Goal: Information Seeking & Learning: Learn about a topic

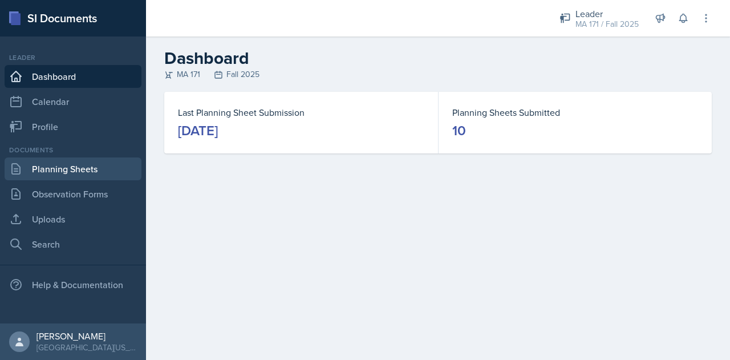
click at [92, 173] on link "Planning Sheets" at bounding box center [73, 168] width 137 height 23
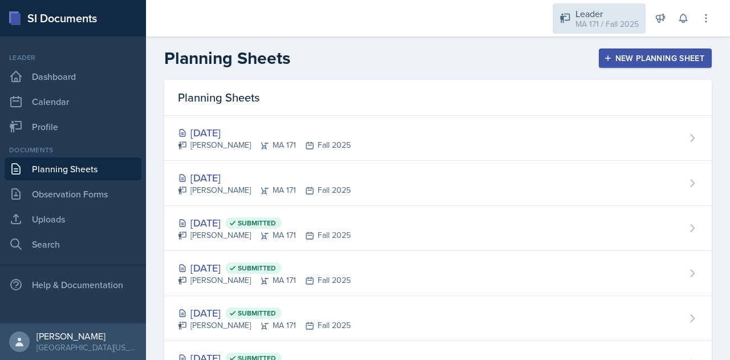
click at [578, 13] on div "Leader" at bounding box center [606, 14] width 63 height 14
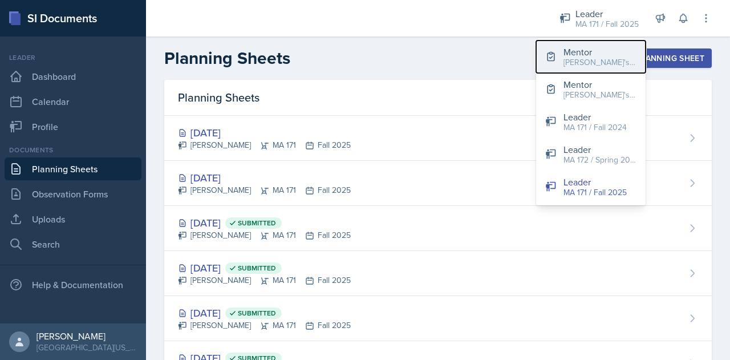
click at [584, 66] on div "[PERSON_NAME]'s Groups / Fall 2025" at bounding box center [599, 62] width 73 height 12
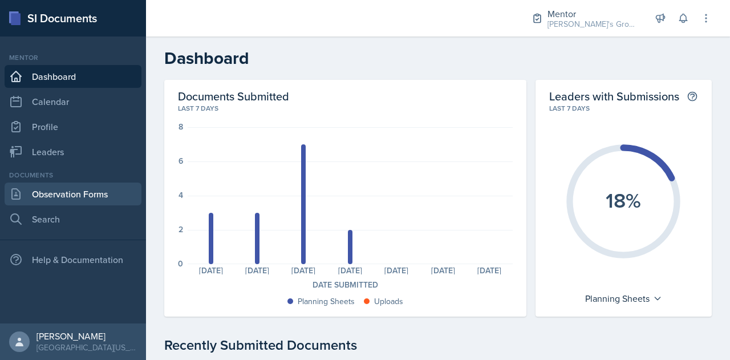
click at [100, 204] on link "Observation Forms" at bounding box center [73, 193] width 137 height 23
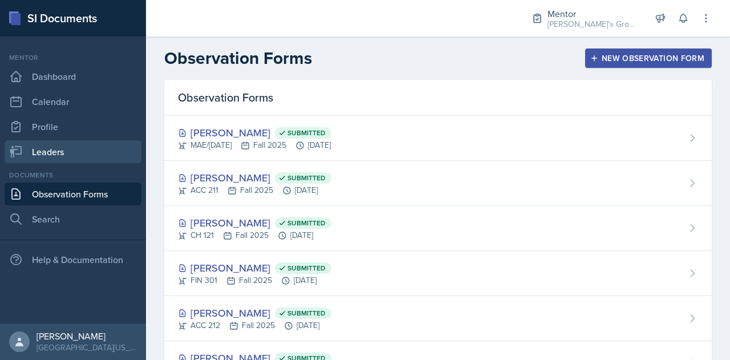
click at [59, 159] on link "Leaders" at bounding box center [73, 151] width 137 height 23
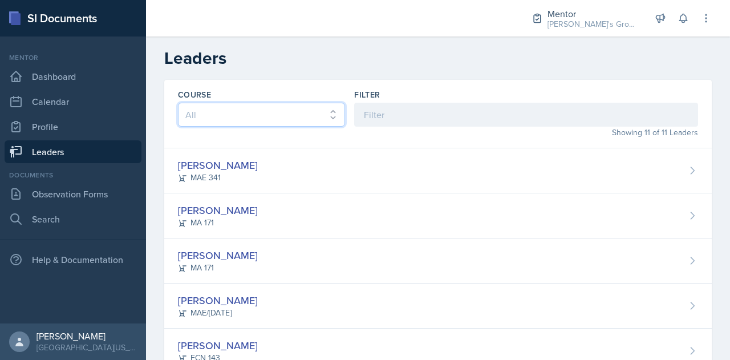
click at [301, 118] on select "All ACC 211 ACC 212 ACC 307 BYS 119 BYS 215 BYS 300 CH 101 CH 121 CH 331 CPE 21…" at bounding box center [261, 115] width 167 height 24
click at [388, 84] on div "Course All ACC 211 ACC 212 ACC 307 BYS 119 BYS 215 BYS 300 CH 101 CH 121 CH 331…" at bounding box center [437, 114] width 547 height 68
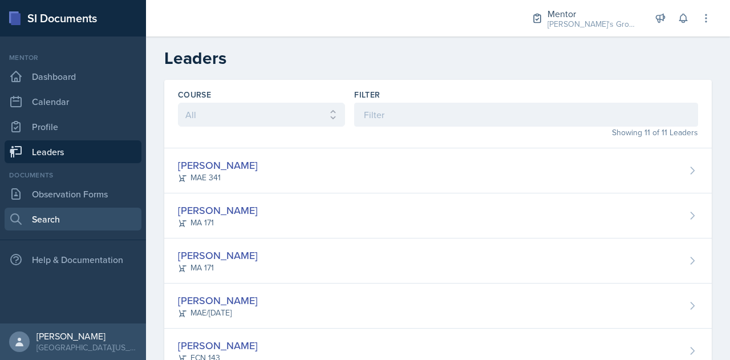
click at [89, 229] on link "Search" at bounding box center [73, 219] width 137 height 23
select select "all"
select select "1"
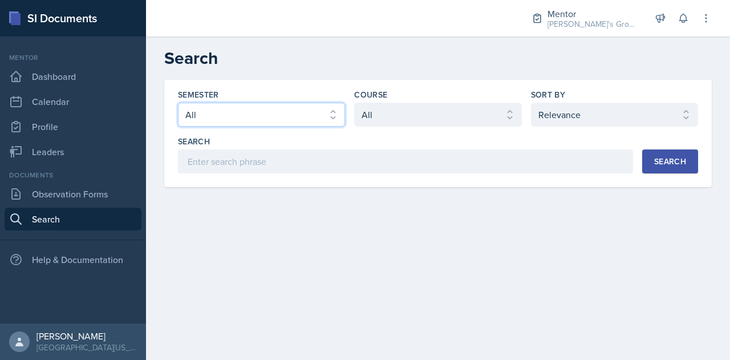
click at [338, 112] on select "Select semester All Fall 2025 Spring 2025 Fall 2024 Spring 2024 Fall 2023 Sprin…" at bounding box center [261, 115] width 167 height 24
select select "19fb88f7-c89b-4031-b5a0-458fd49807a1"
click at [178, 103] on select "Select semester All Fall 2025 Spring 2025 Fall 2024 Spring 2024 Fall 2023 Sprin…" at bounding box center [261, 115] width 167 height 24
click at [692, 171] on button "Search" at bounding box center [670, 161] width 56 height 24
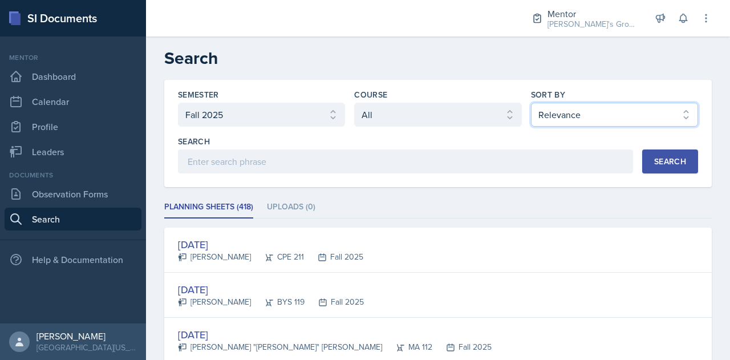
click at [581, 108] on select "Select sort by Relevance Document Date (Asc) Document Date (Desc)" at bounding box center [614, 115] width 167 height 24
click at [531, 103] on select "Select sort by Relevance Document Date (Asc) Document Date (Desc)" at bounding box center [614, 115] width 167 height 24
click at [664, 157] on div "Search" at bounding box center [670, 161] width 32 height 9
click at [566, 114] on select "Select sort by Relevance Document Date (Asc) Document Date (Desc)" at bounding box center [614, 115] width 167 height 24
select select "3"
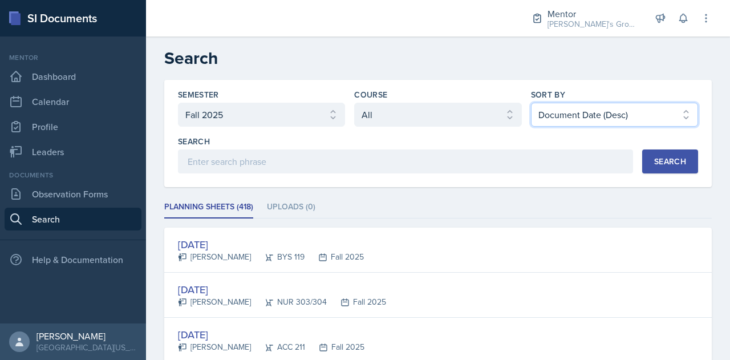
click at [531, 103] on select "Select sort by Relevance Document Date (Asc) Document Date (Desc)" at bounding box center [614, 115] width 167 height 24
click at [658, 166] on div "Search" at bounding box center [670, 161] width 32 height 9
click at [374, 212] on ul "Planning Sheets (418) Uploads (0)" at bounding box center [437, 207] width 547 height 22
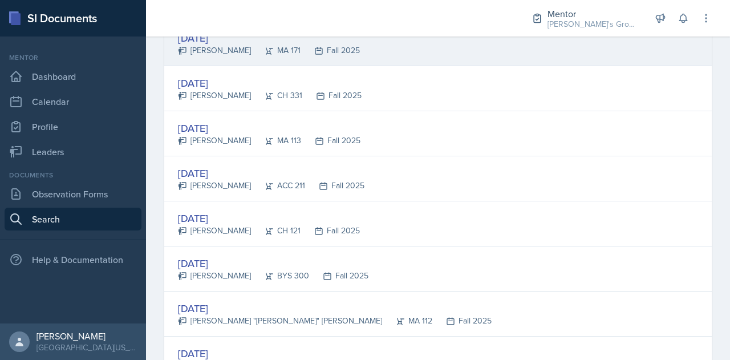
scroll to position [387, 0]
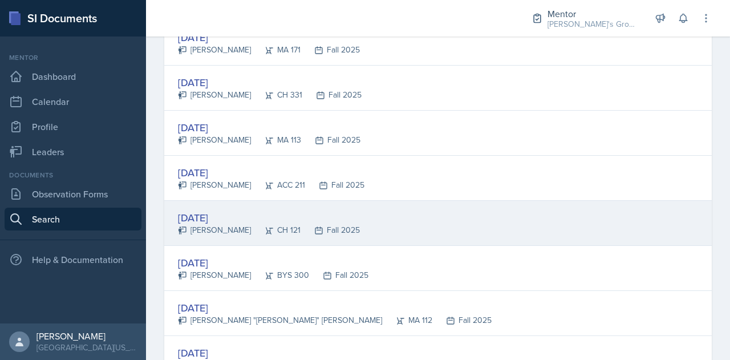
click at [226, 213] on div "[DATE]" at bounding box center [269, 217] width 182 height 15
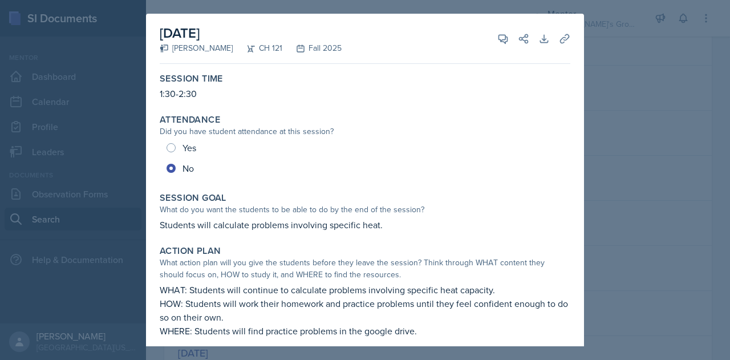
click at [641, 112] on div at bounding box center [365, 180] width 730 height 360
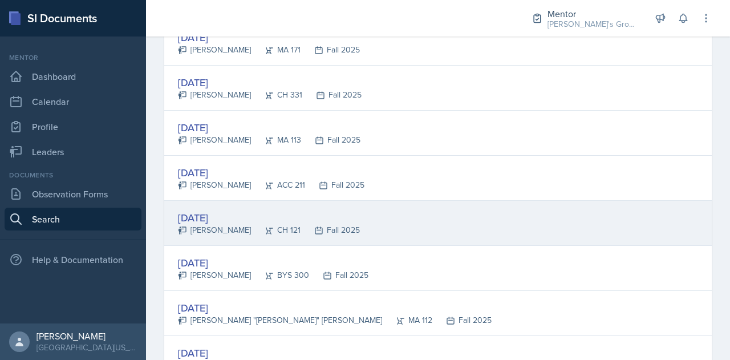
scroll to position [0, 0]
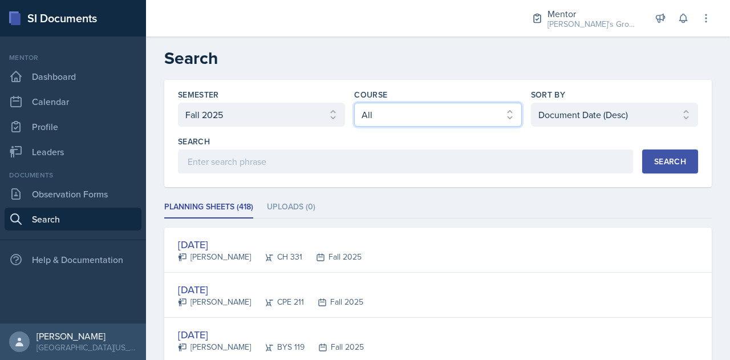
click at [403, 115] on select "Select course All ACC 211 ACC 212 ACC 307 BYS 119 BYS 215 BYS 300 CH 101 CH 121…" at bounding box center [437, 115] width 167 height 24
select select "8f7a12dd-7de3-4dbf-b214-32a34e03b7d4"
click at [354, 103] on select "Select course All ACC 211 ACC 212 ACC 307 BYS 119 BYS 215 BYS 300 CH 101 CH 121…" at bounding box center [437, 115] width 167 height 24
click at [656, 167] on button "Search" at bounding box center [670, 161] width 56 height 24
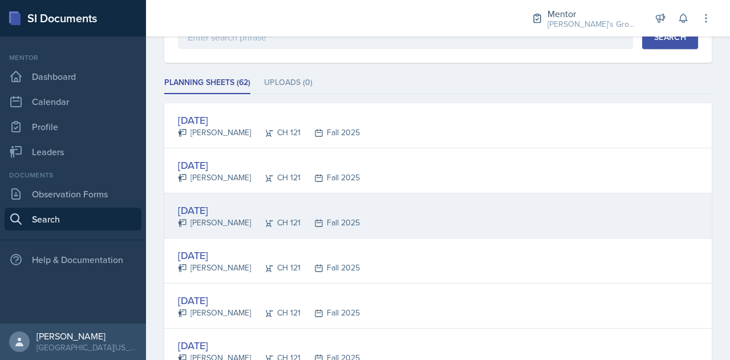
scroll to position [111, 0]
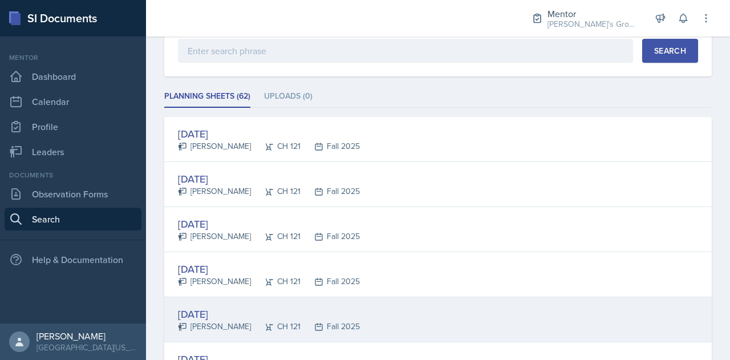
click at [364, 314] on div "[DATE] [PERSON_NAME] CH 121 Fall 2025" at bounding box center [437, 319] width 547 height 45
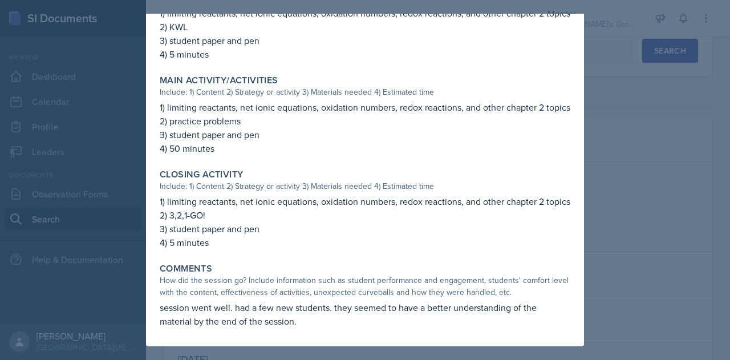
scroll to position [439, 0]
click at [592, 239] on div at bounding box center [365, 180] width 730 height 360
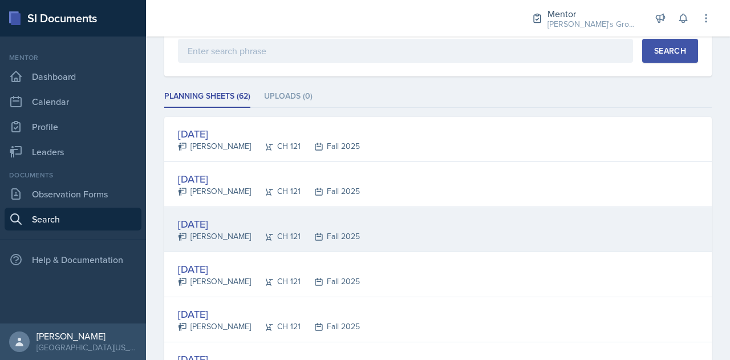
click at [335, 230] on div "Fall 2025" at bounding box center [330, 236] width 59 height 12
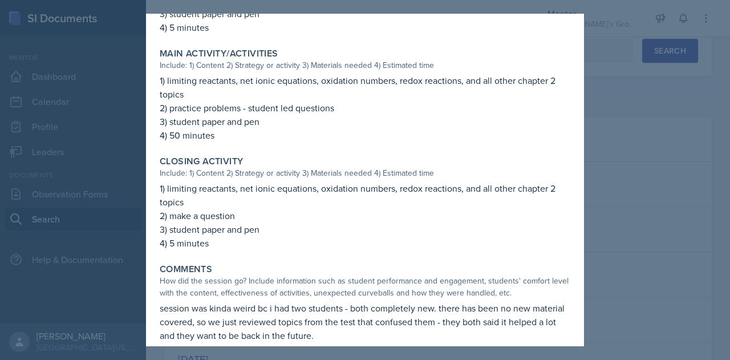
scroll to position [452, 0]
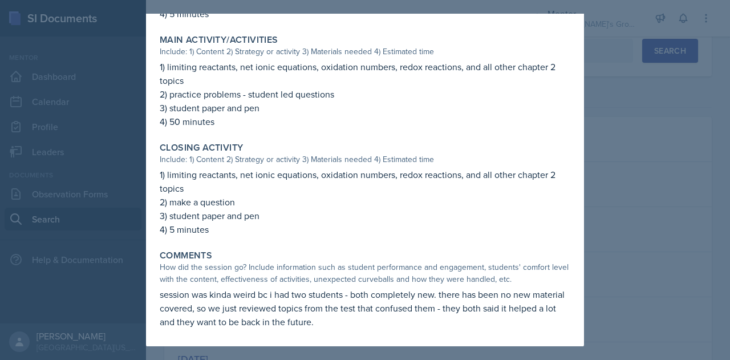
click at [606, 191] on div at bounding box center [365, 180] width 730 height 360
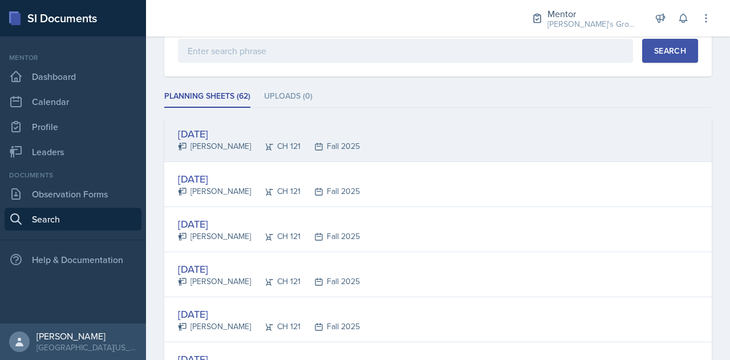
click at [383, 146] on div "[DATE][STREET_ADDRESS][PERSON_NAME] CH 121 Fall 2025" at bounding box center [437, 139] width 547 height 45
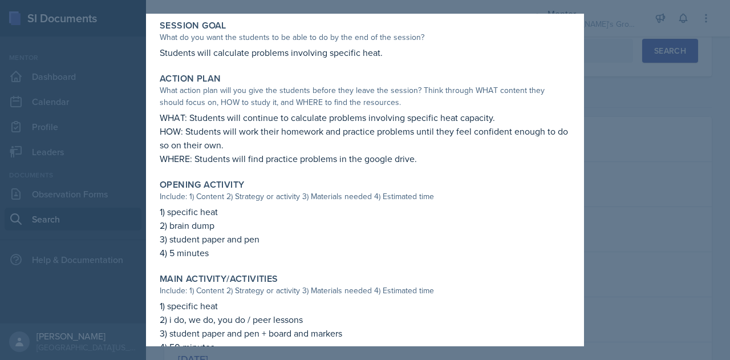
scroll to position [152, 0]
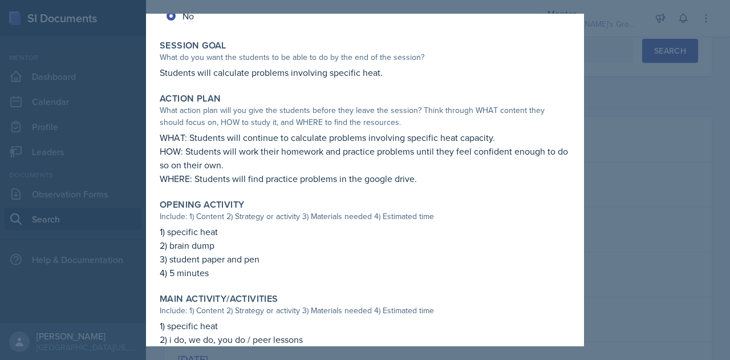
click at [484, 116] on div "What action plan will you give the students before they leave the session? Thin…" at bounding box center [365, 116] width 411 height 24
click at [619, 158] on div at bounding box center [365, 180] width 730 height 360
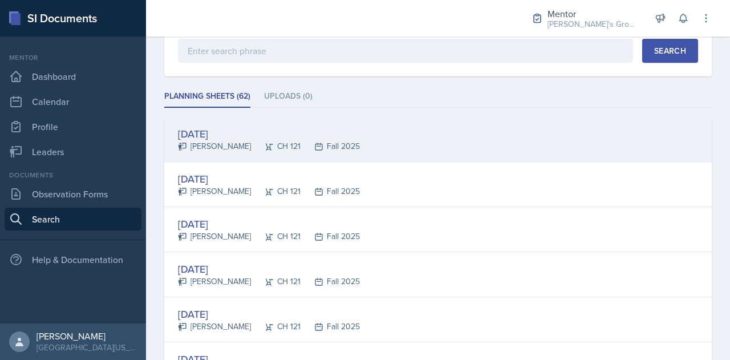
click at [381, 148] on div "[DATE][STREET_ADDRESS][PERSON_NAME] CH 121 Fall 2025" at bounding box center [437, 139] width 547 height 45
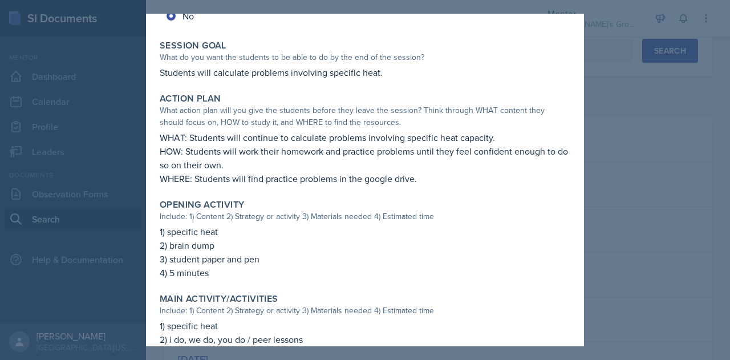
click at [609, 175] on div at bounding box center [365, 180] width 730 height 360
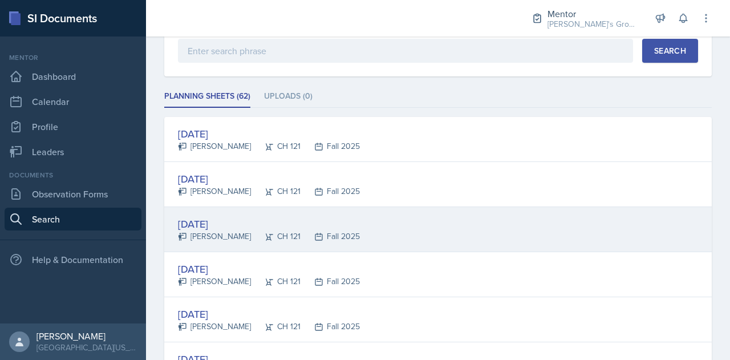
click at [442, 228] on div "[DATE] [PERSON_NAME] CH 121 Fall 2025" at bounding box center [437, 229] width 547 height 45
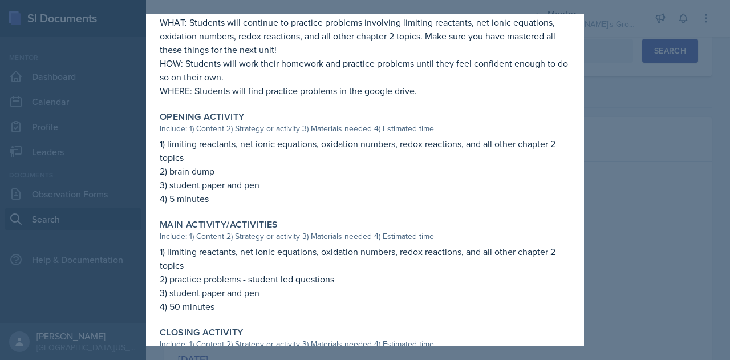
scroll to position [326, 0]
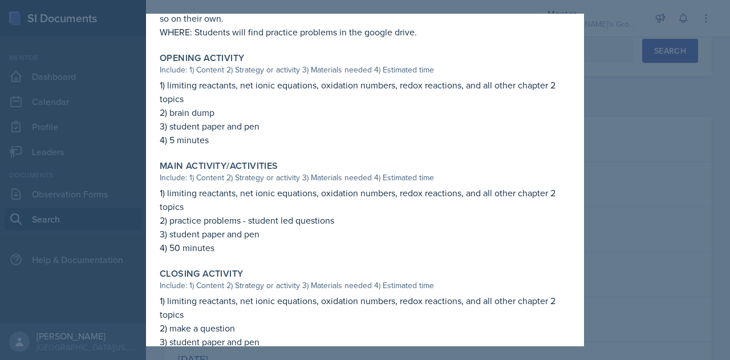
click at [612, 215] on div at bounding box center [365, 180] width 730 height 360
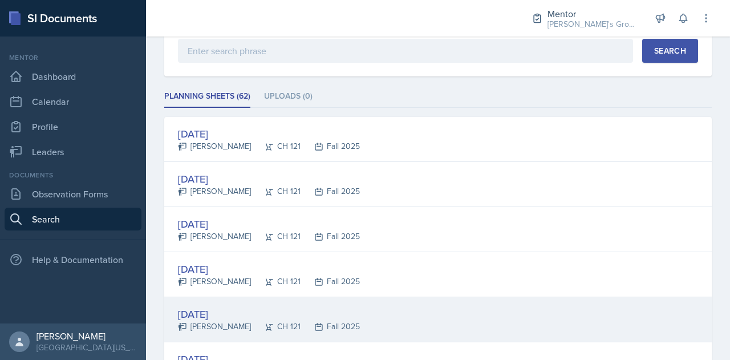
click at [484, 305] on div "[DATE] [PERSON_NAME] CH 121 Fall 2025" at bounding box center [437, 319] width 547 height 45
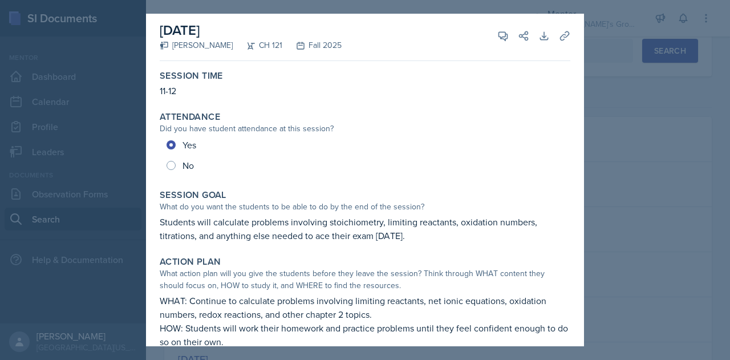
scroll to position [0, 0]
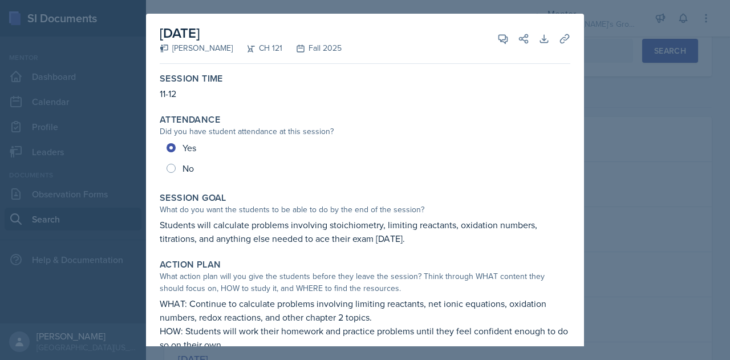
click at [654, 94] on div at bounding box center [365, 180] width 730 height 360
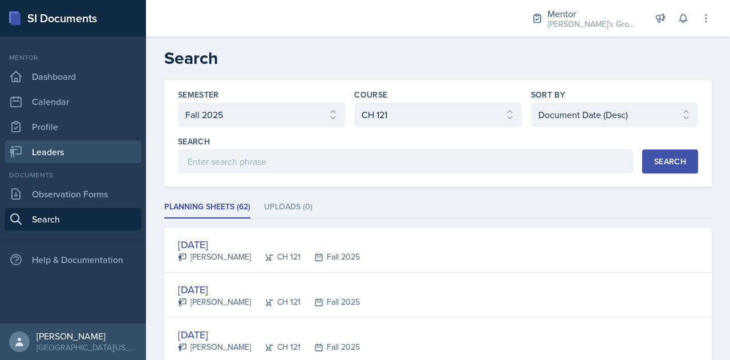
click at [113, 149] on link "Leaders" at bounding box center [73, 151] width 137 height 23
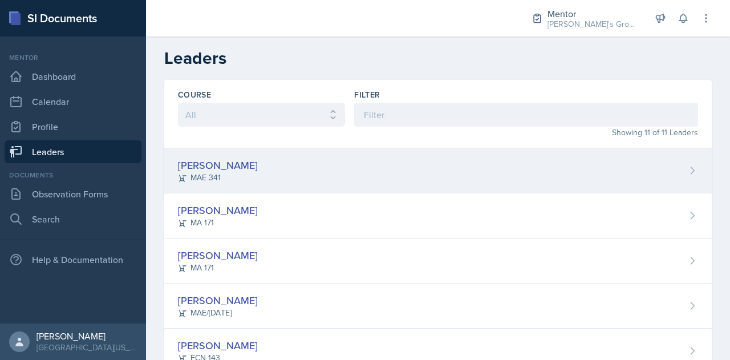
click at [277, 154] on div "Hayato [PERSON_NAME] 341" at bounding box center [437, 170] width 547 height 45
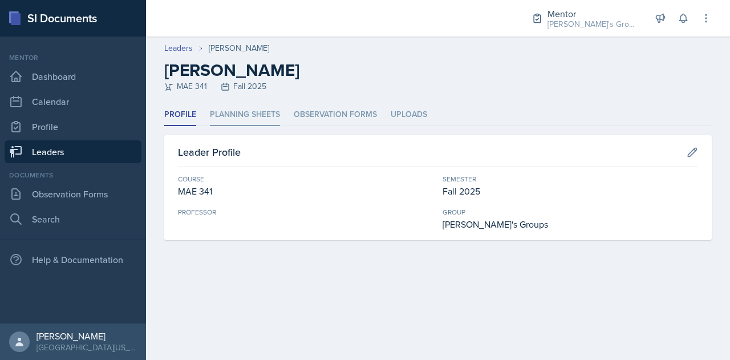
click at [258, 116] on li "Planning Sheets" at bounding box center [245, 115] width 70 height 22
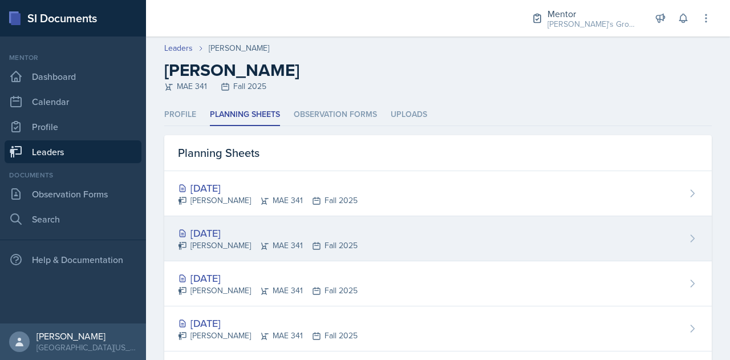
click at [447, 236] on div "[DATE] Hayato [PERSON_NAME] 341 Fall 2025" at bounding box center [437, 238] width 547 height 45
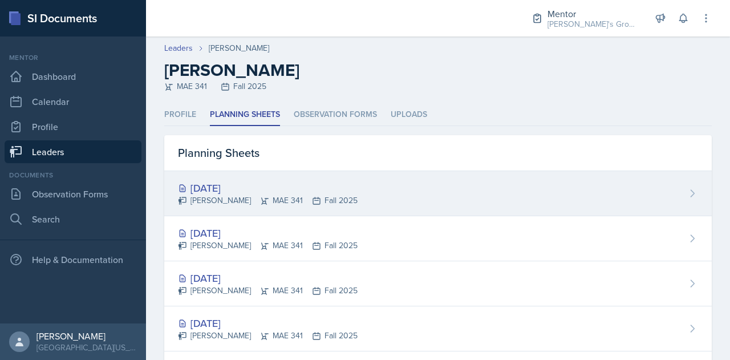
click at [326, 202] on div "[PERSON_NAME] 341 Fall 2025" at bounding box center [268, 200] width 180 height 12
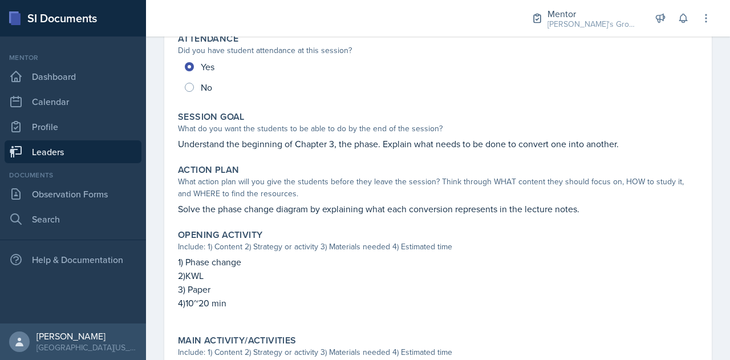
scroll to position [169, 0]
click at [104, 159] on link "Leaders" at bounding box center [73, 151] width 137 height 23
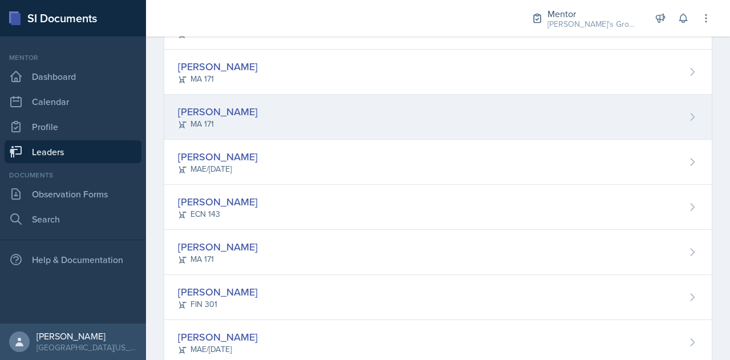
scroll to position [143, 0]
click at [291, 116] on div "[PERSON_NAME][GEOGRAPHIC_DATA] MA 171" at bounding box center [437, 117] width 547 height 45
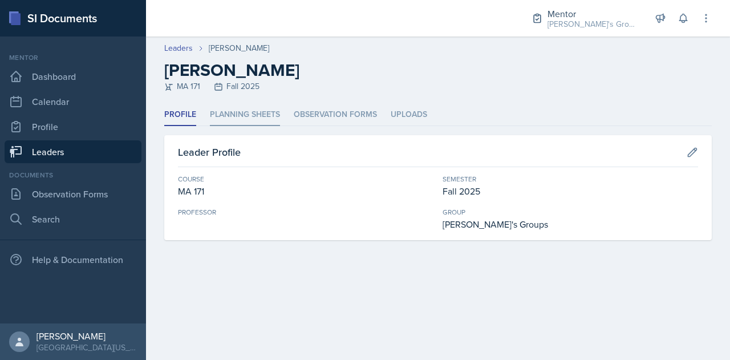
click at [226, 112] on li "Planning Sheets" at bounding box center [245, 115] width 70 height 22
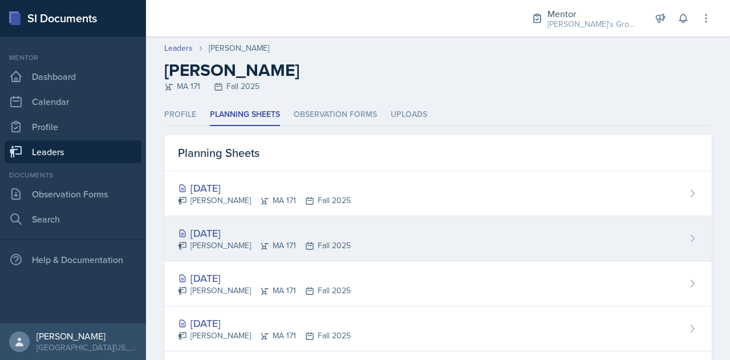
click at [393, 234] on div "[DATE] [PERSON_NAME][GEOGRAPHIC_DATA] MA 171 Fall 2025" at bounding box center [437, 238] width 547 height 45
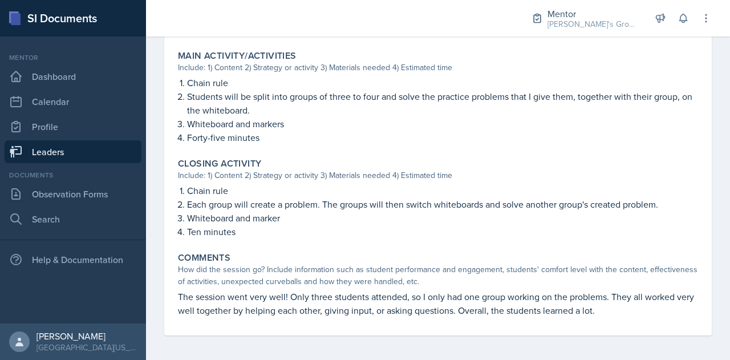
scroll to position [472, 0]
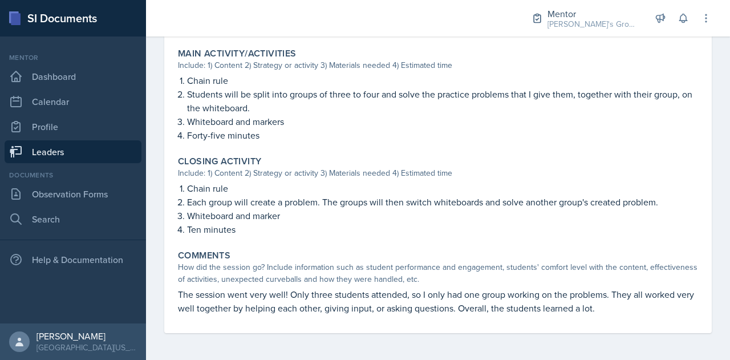
click at [105, 142] on link "Leaders" at bounding box center [73, 151] width 137 height 23
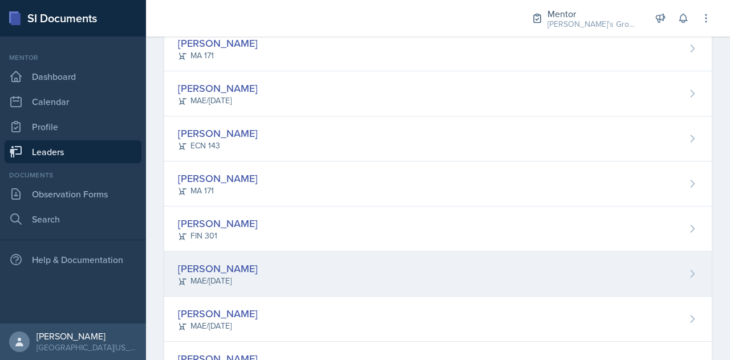
scroll to position [212, 0]
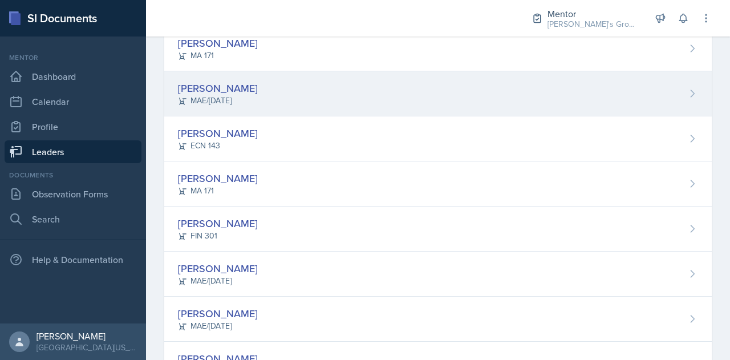
click at [292, 84] on div "[PERSON_NAME] MAE/[DATE]" at bounding box center [437, 93] width 547 height 45
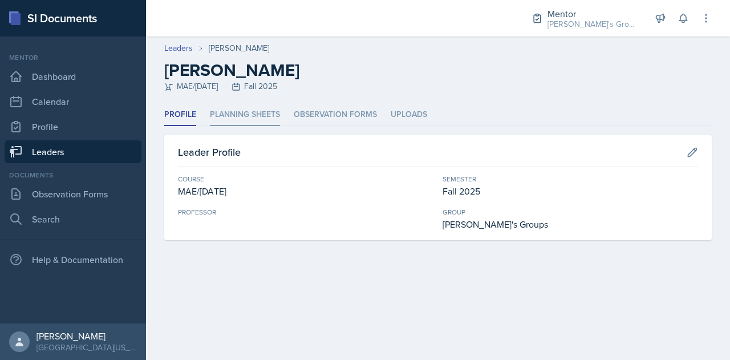
click at [241, 110] on li "Planning Sheets" at bounding box center [245, 115] width 70 height 22
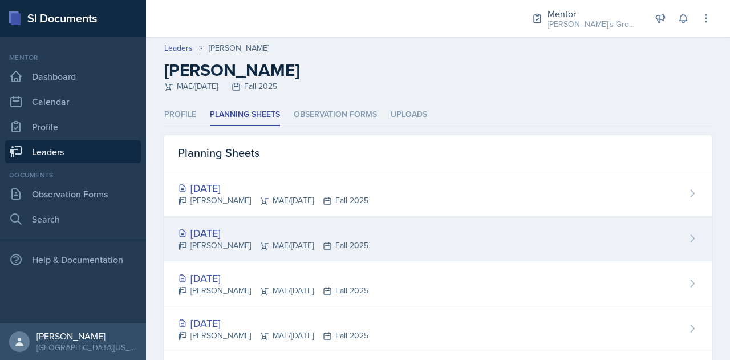
click at [323, 247] on icon at bounding box center [327, 245] width 9 height 9
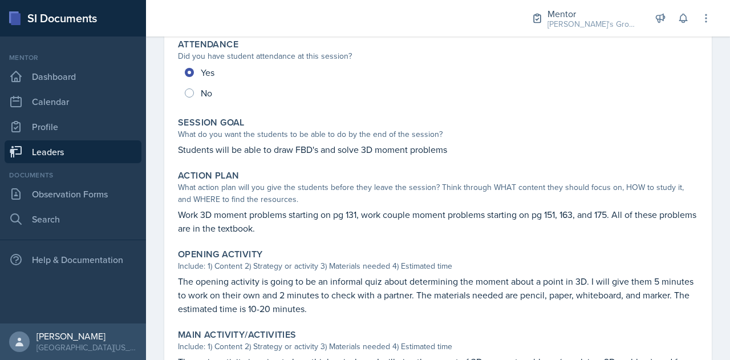
scroll to position [161, 0]
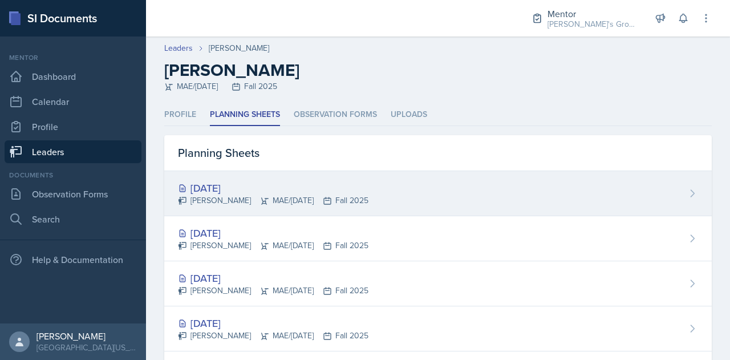
click at [283, 189] on div "[DATE]" at bounding box center [273, 187] width 190 height 15
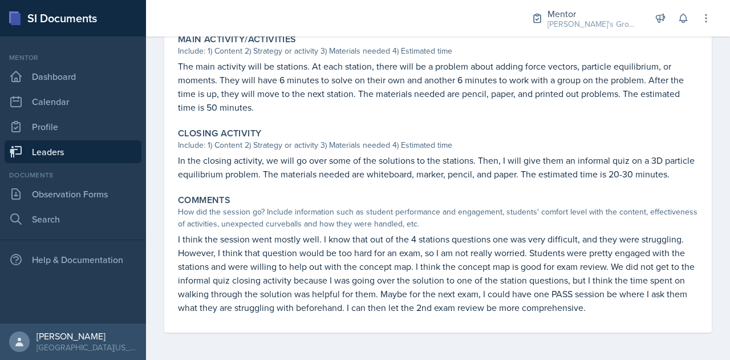
scroll to position [499, 0]
click at [128, 149] on link "Leaders" at bounding box center [73, 151] width 137 height 23
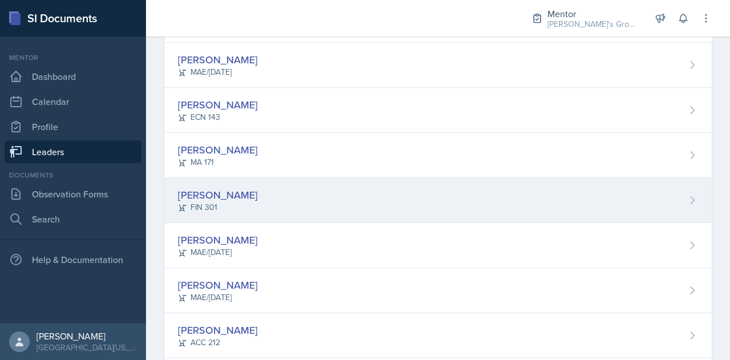
scroll to position [219, 0]
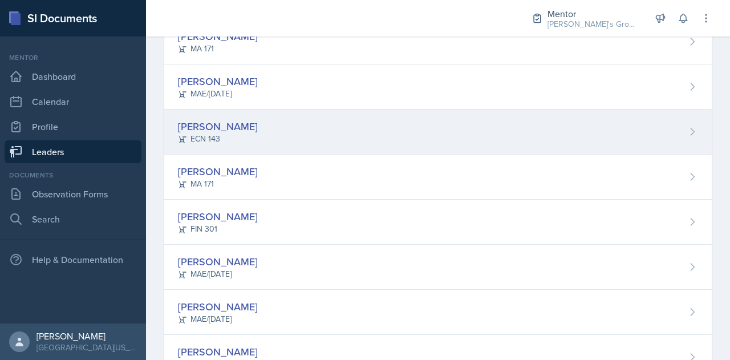
click at [309, 127] on div "[PERSON_NAME] ECN 143" at bounding box center [437, 131] width 547 height 45
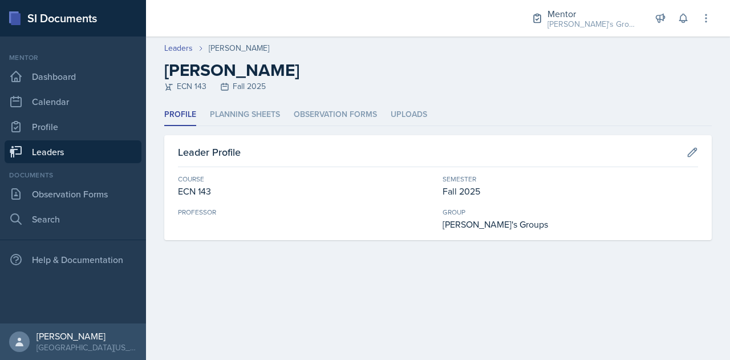
click at [258, 101] on header "Leaders [PERSON_NAME] [PERSON_NAME] ECN 143 Fall 2025" at bounding box center [438, 69] width 584 height 67
click at [263, 112] on li "Planning Sheets" at bounding box center [245, 115] width 70 height 22
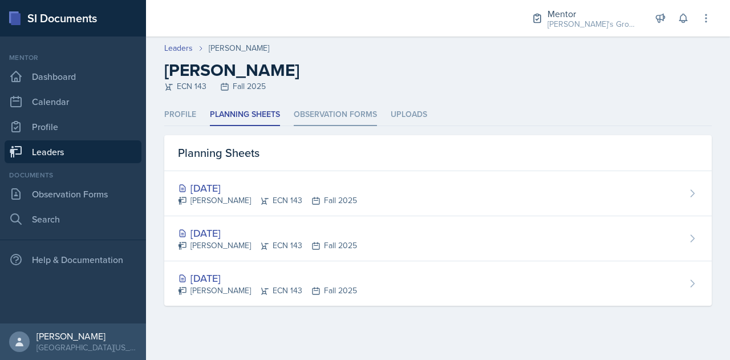
click at [349, 112] on li "Observation Forms" at bounding box center [335, 115] width 83 height 22
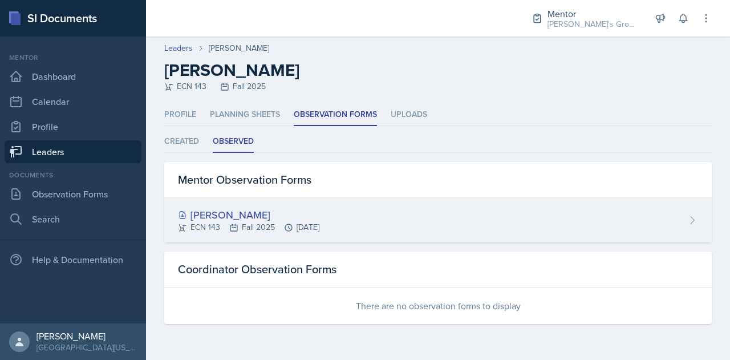
click at [319, 210] on div "[PERSON_NAME]" at bounding box center [248, 214] width 141 height 15
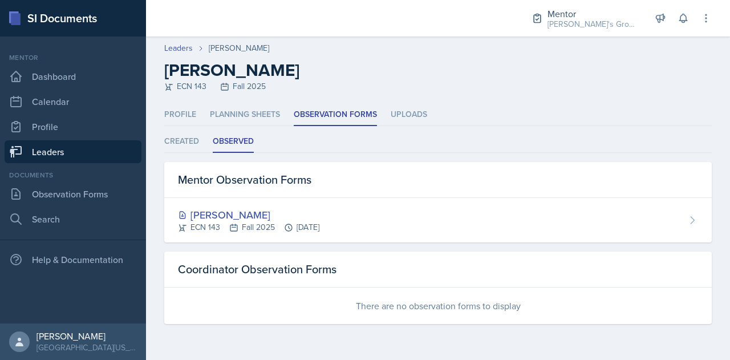
click at [481, 121] on ul "Profile Planning Sheets Observation Forms Uploads" at bounding box center [437, 115] width 547 height 22
click at [245, 112] on li "Planning Sheets" at bounding box center [245, 115] width 70 height 22
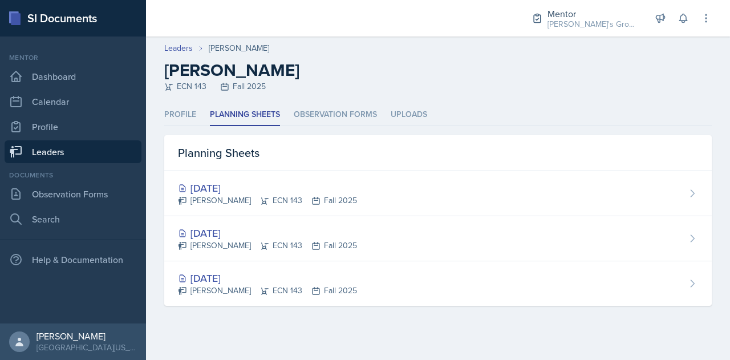
click at [90, 145] on link "Leaders" at bounding box center [73, 151] width 137 height 23
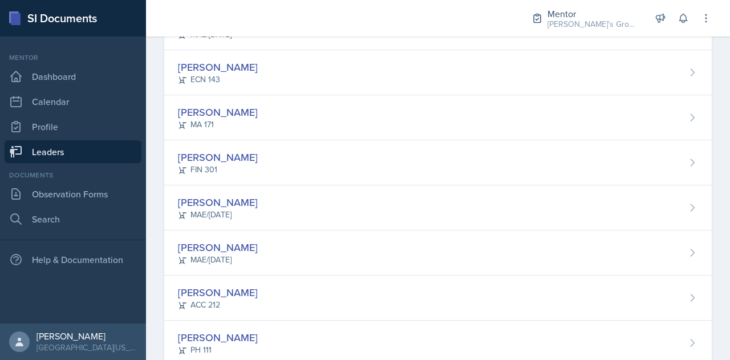
scroll to position [308, 0]
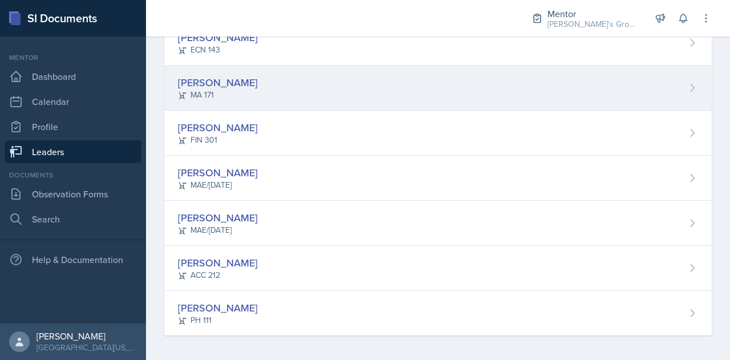
click at [262, 80] on div "[PERSON_NAME] MA 171" at bounding box center [437, 88] width 547 height 45
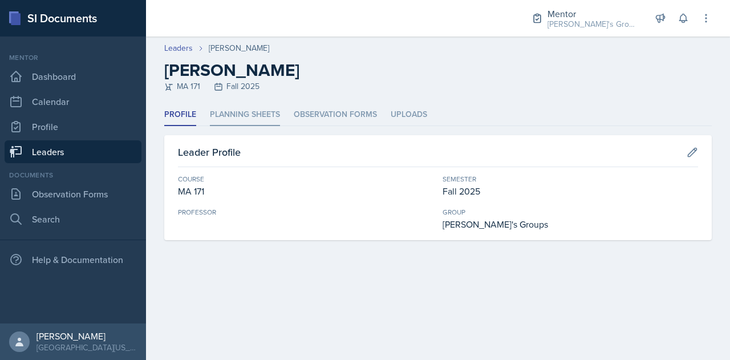
click at [258, 122] on li "Planning Sheets" at bounding box center [245, 115] width 70 height 22
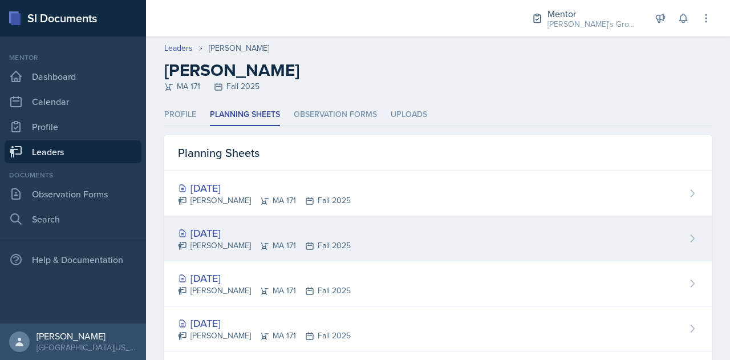
click at [387, 237] on div "[DATE] [PERSON_NAME] MA 171 Fall 2025" at bounding box center [437, 238] width 547 height 45
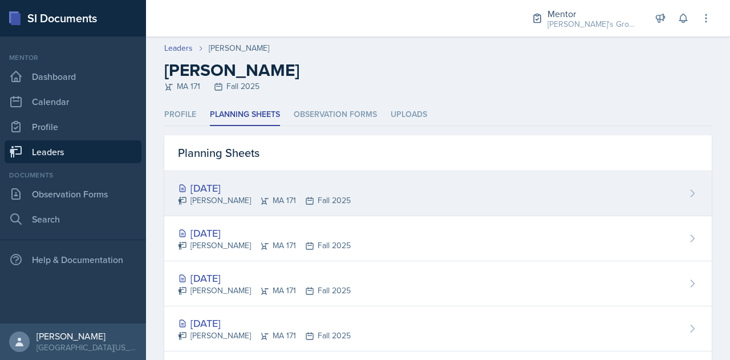
click at [305, 184] on div "[DATE]" at bounding box center [264, 187] width 173 height 15
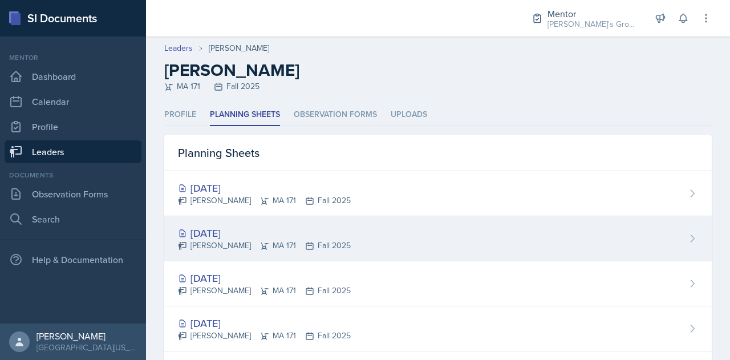
click at [377, 218] on div "[DATE] [PERSON_NAME] MA 171 Fall 2025" at bounding box center [437, 238] width 547 height 45
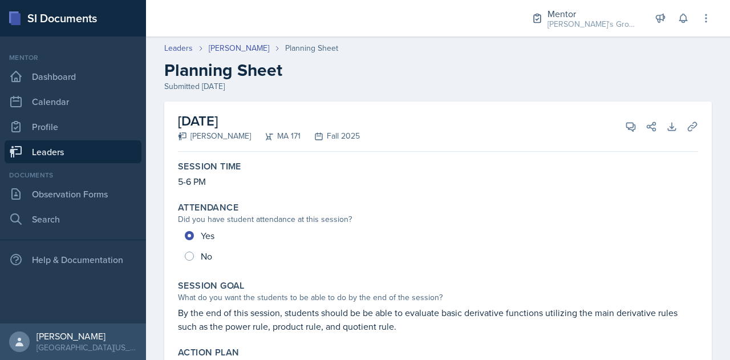
click at [111, 151] on link "Leaders" at bounding box center [73, 151] width 137 height 23
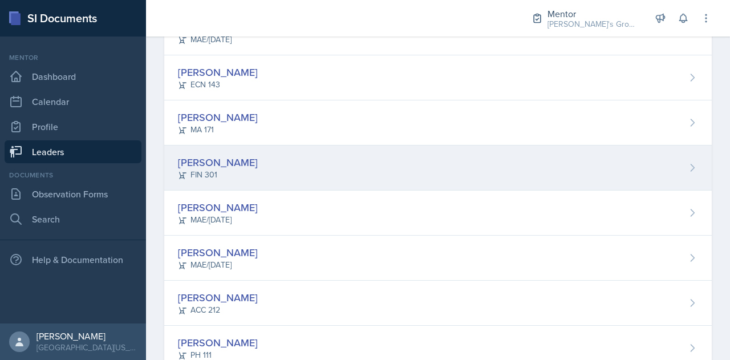
scroll to position [308, 0]
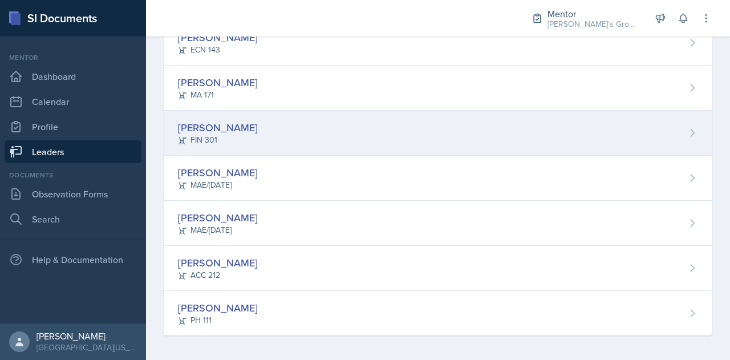
click at [306, 135] on div "[PERSON_NAME] FIN 301" at bounding box center [437, 133] width 547 height 45
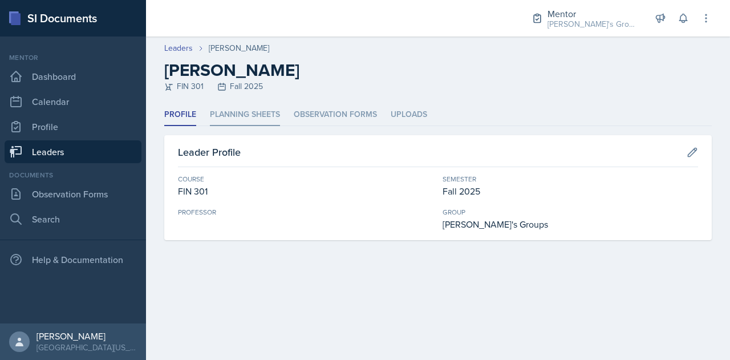
click at [257, 121] on li "Planning Sheets" at bounding box center [245, 115] width 70 height 22
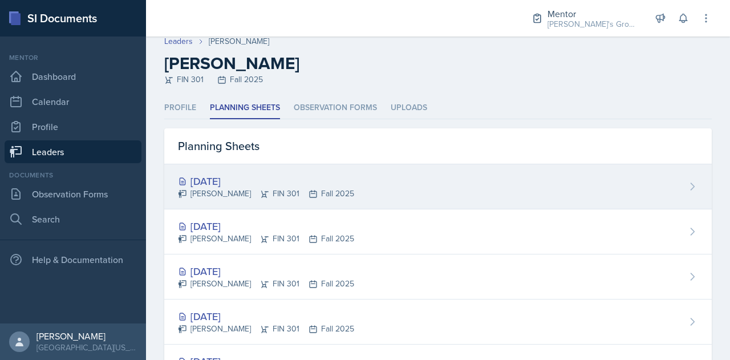
scroll to position [9, 0]
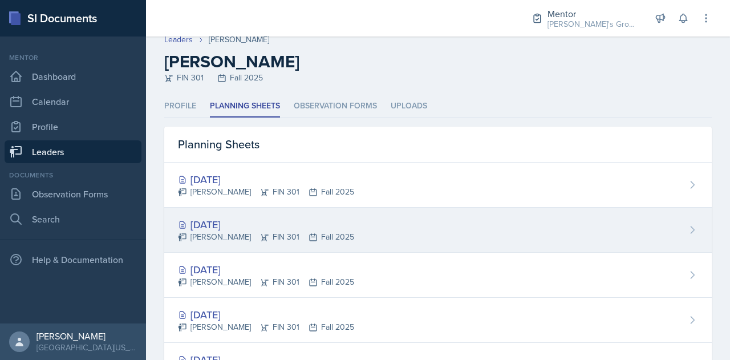
click at [332, 233] on div "[DATE] [PERSON_NAME] FIN 301 Fall 2025" at bounding box center [437, 230] width 547 height 45
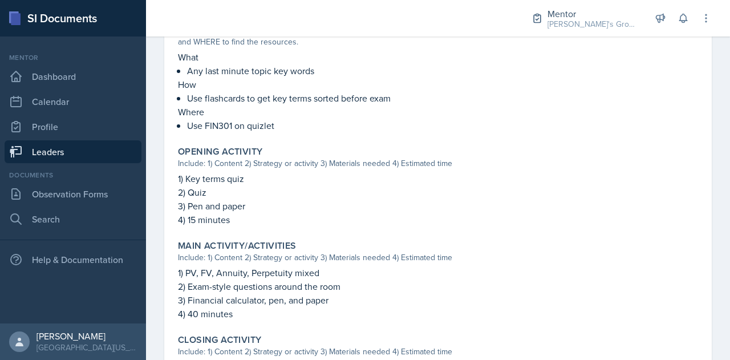
scroll to position [321, 0]
click at [296, 185] on p "2) Quiz" at bounding box center [438, 192] width 520 height 14
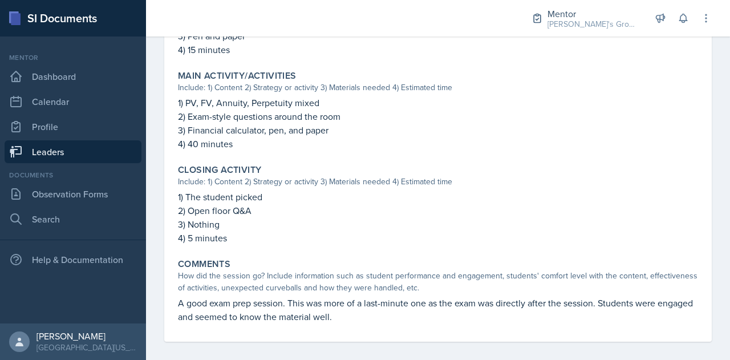
scroll to position [499, 0]
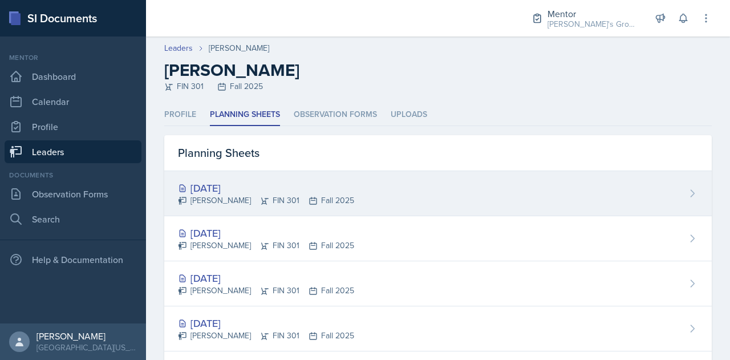
click at [346, 200] on div "[DATE] [PERSON_NAME] FIN 301 Fall 2025" at bounding box center [437, 193] width 547 height 45
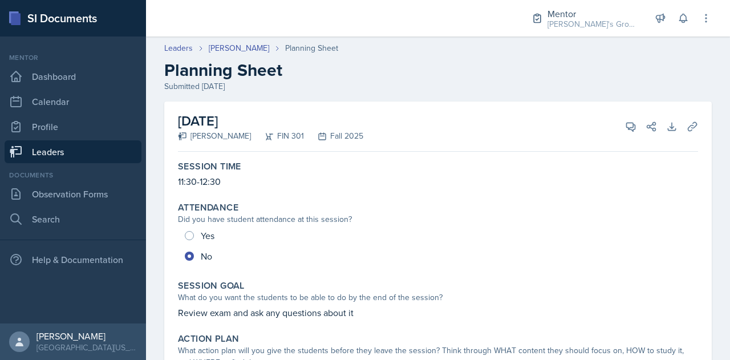
click at [108, 143] on link "Leaders" at bounding box center [73, 151] width 137 height 23
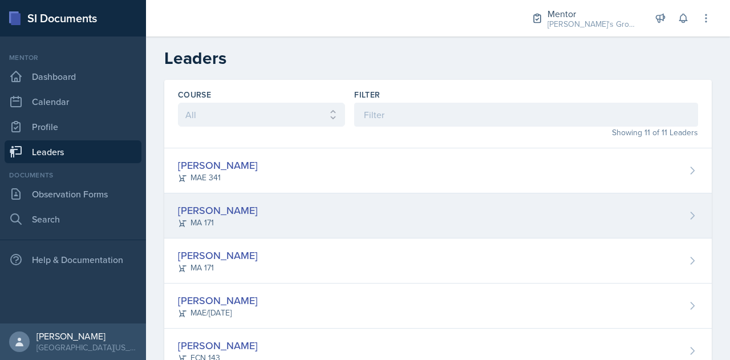
scroll to position [308, 0]
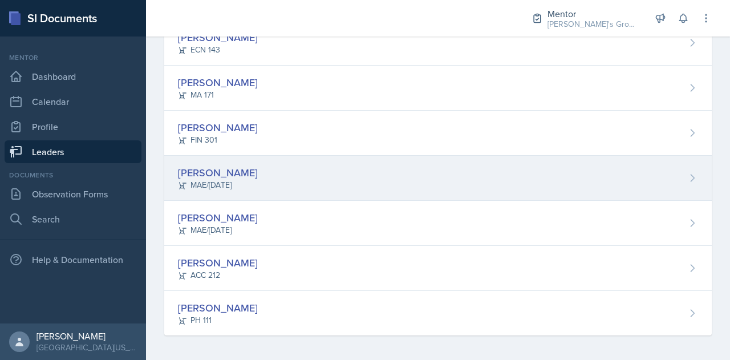
click at [268, 186] on div "[PERSON_NAME] MAE/[DATE]" at bounding box center [437, 178] width 547 height 45
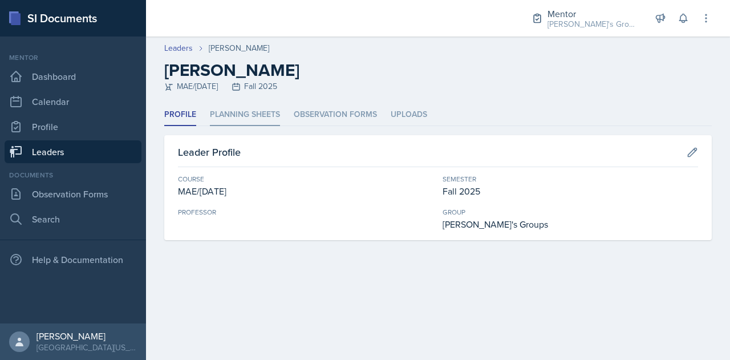
click at [257, 116] on li "Planning Sheets" at bounding box center [245, 115] width 70 height 22
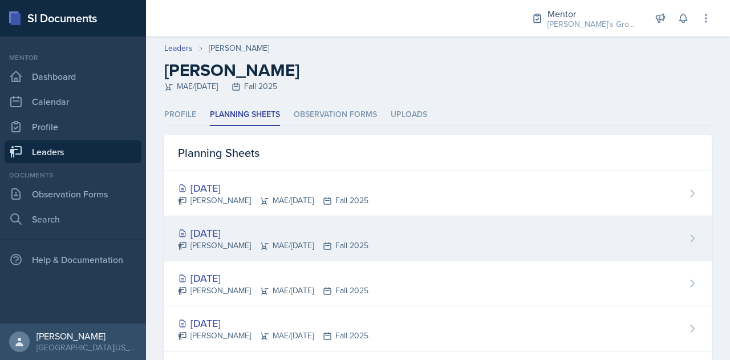
click at [379, 242] on div "[DATE] [PERSON_NAME] MAE/[DATE] Fall 2025" at bounding box center [437, 238] width 547 height 45
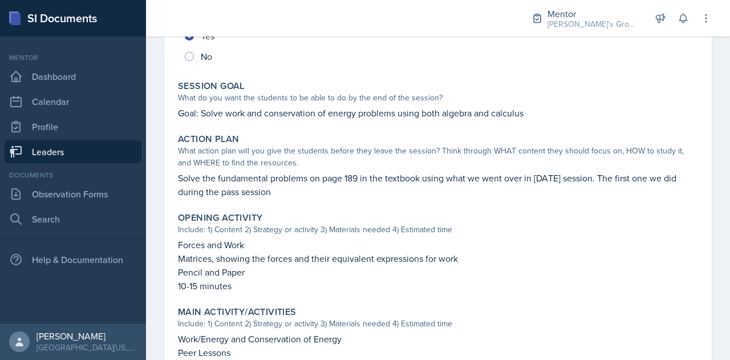
scroll to position [458, 0]
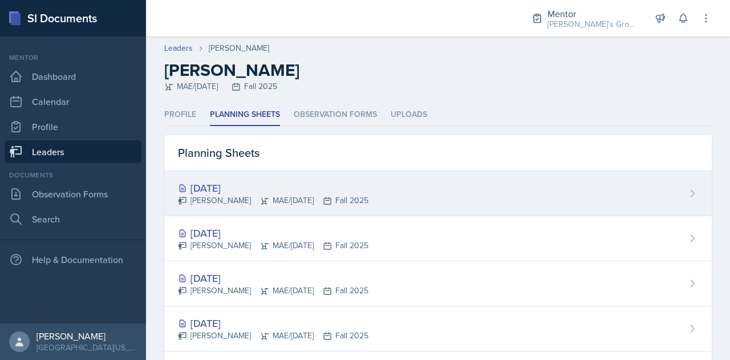
click at [362, 189] on div "[DATE]" at bounding box center [273, 187] width 190 height 15
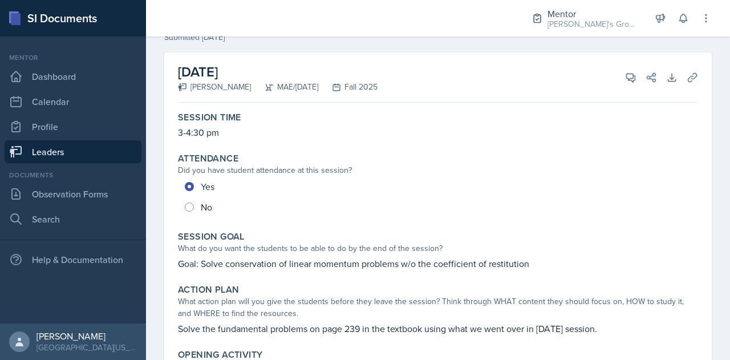
scroll to position [18, 0]
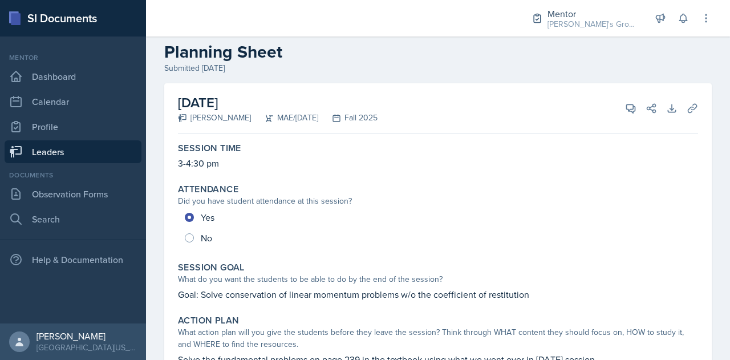
click at [121, 147] on link "Leaders" at bounding box center [73, 151] width 137 height 23
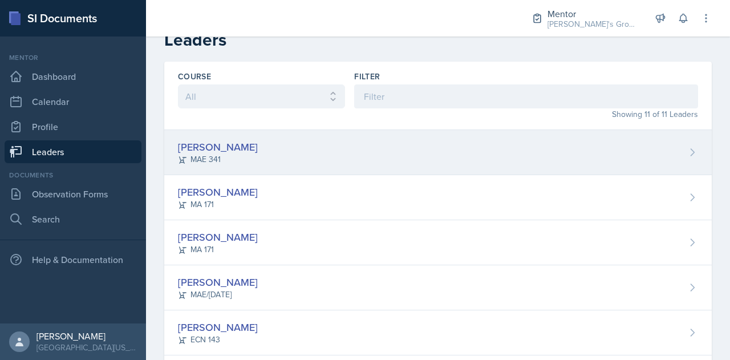
scroll to position [308, 0]
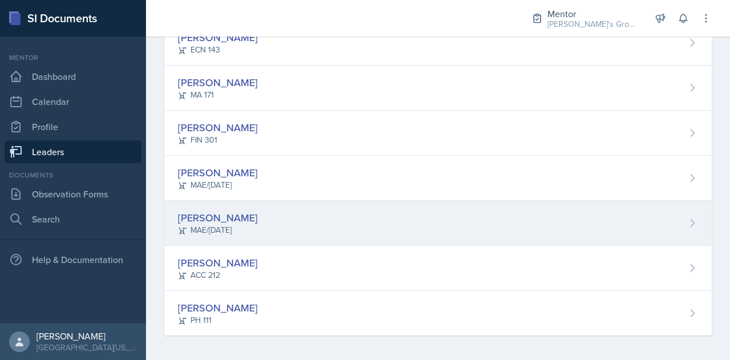
click at [283, 213] on div "[PERSON_NAME] MAE/[DATE]" at bounding box center [437, 223] width 547 height 45
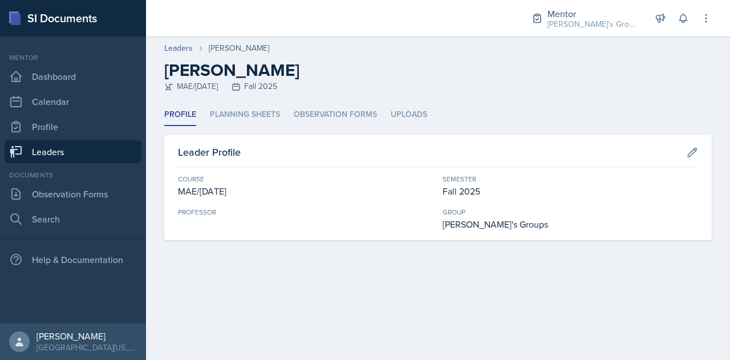
click at [248, 127] on div "Profile Planning Sheets Observation Forms Uploads Profile Planning Sheets Obser…" at bounding box center [437, 172] width 547 height 136
click at [247, 125] on li "Planning Sheets" at bounding box center [245, 115] width 70 height 22
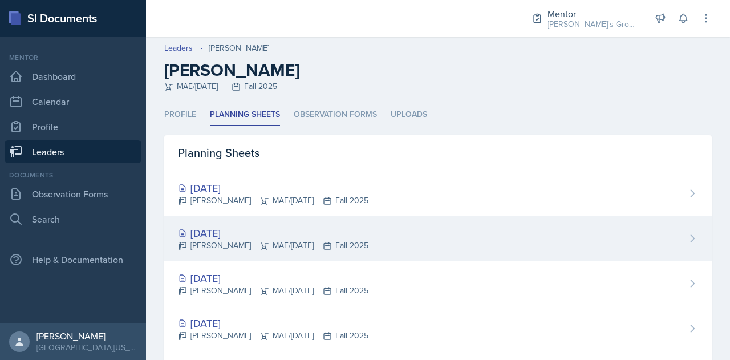
click at [380, 234] on div "[DATE] [PERSON_NAME] MAE/[DATE] Fall 2025" at bounding box center [437, 238] width 547 height 45
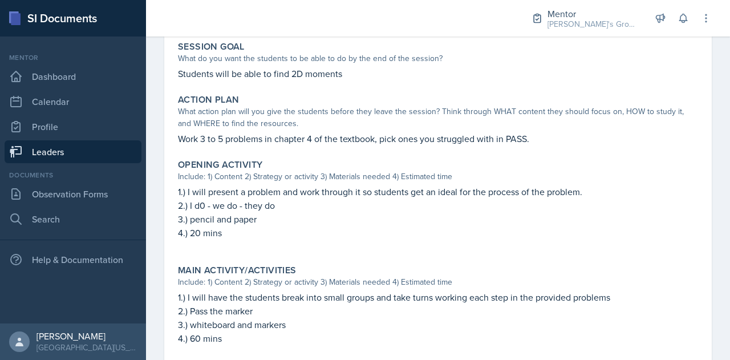
scroll to position [238, 0]
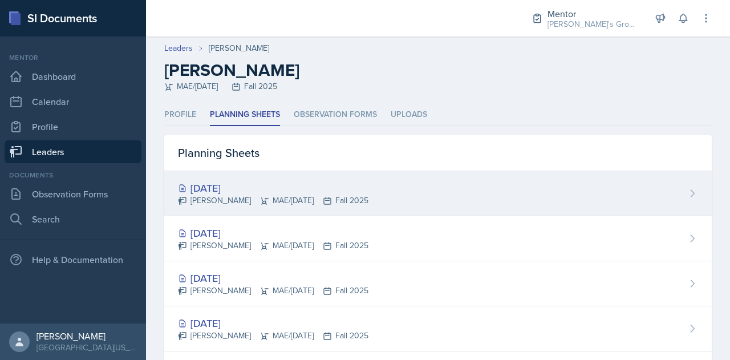
click at [289, 204] on div "[PERSON_NAME] MAE/[DATE] Fall 2025" at bounding box center [273, 200] width 190 height 12
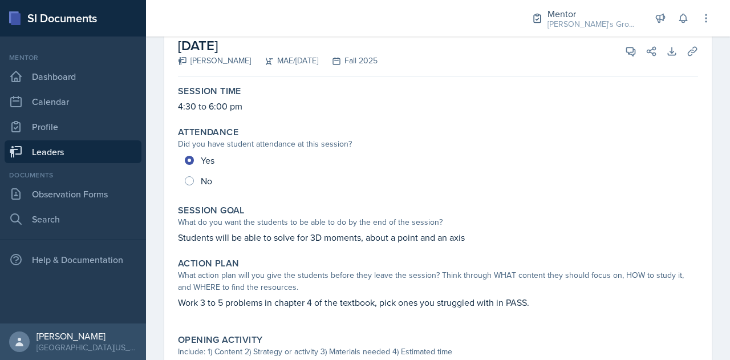
scroll to position [474, 0]
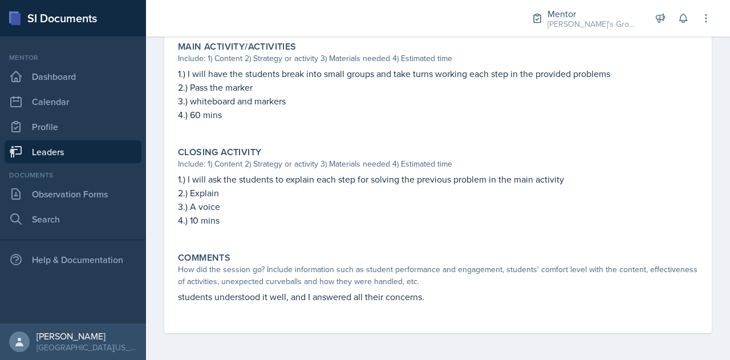
click at [96, 152] on link "Leaders" at bounding box center [73, 151] width 137 height 23
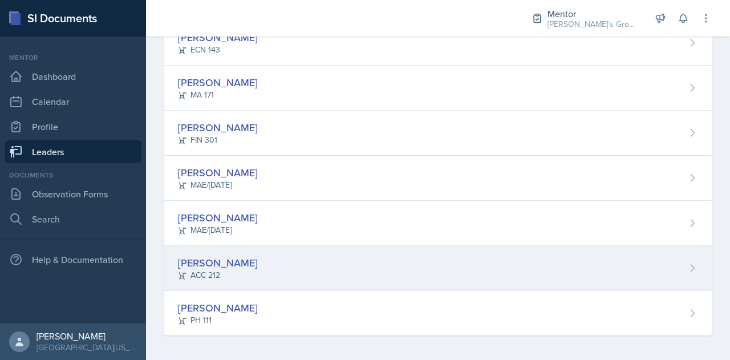
click at [255, 267] on div "[PERSON_NAME] ACC 212" at bounding box center [437, 268] width 547 height 45
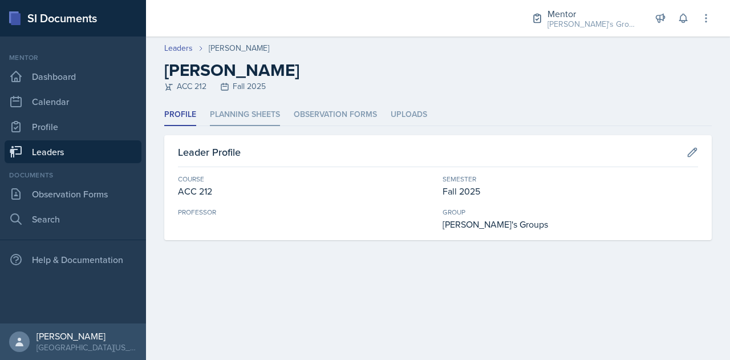
click at [249, 115] on li "Planning Sheets" at bounding box center [245, 115] width 70 height 22
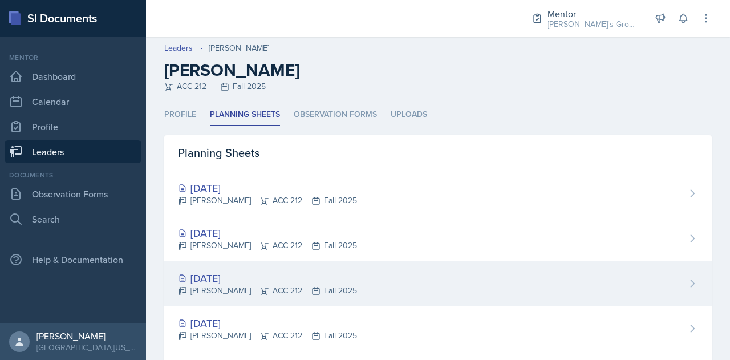
click at [389, 283] on div "[DATE] [PERSON_NAME] ACC 212 Fall 2025" at bounding box center [437, 283] width 547 height 45
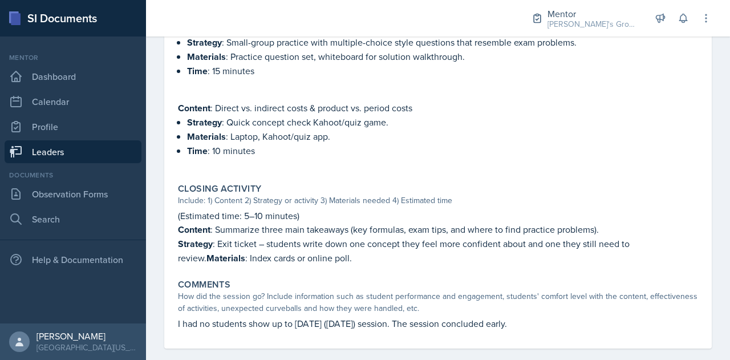
scroll to position [673, 0]
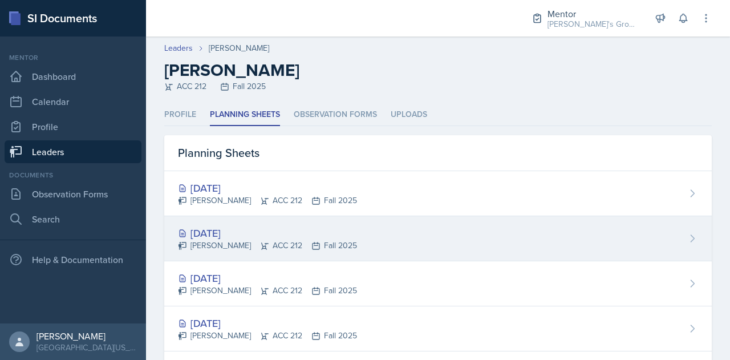
click at [307, 237] on div "[DATE]" at bounding box center [267, 232] width 179 height 15
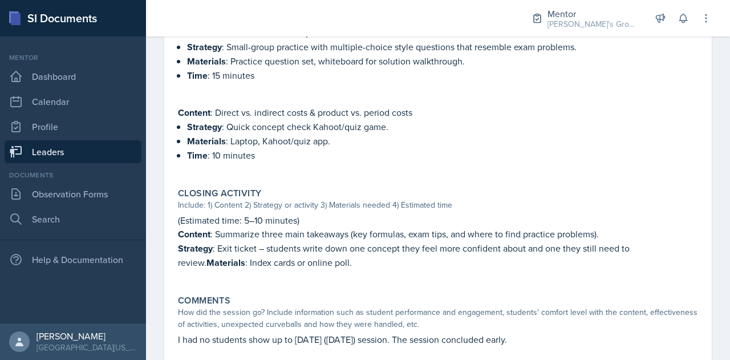
scroll to position [708, 0]
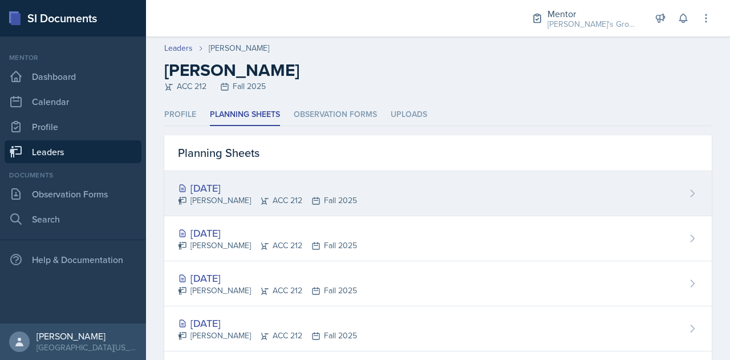
click at [324, 197] on div "[PERSON_NAME] ACC 212 Fall 2025" at bounding box center [267, 200] width 179 height 12
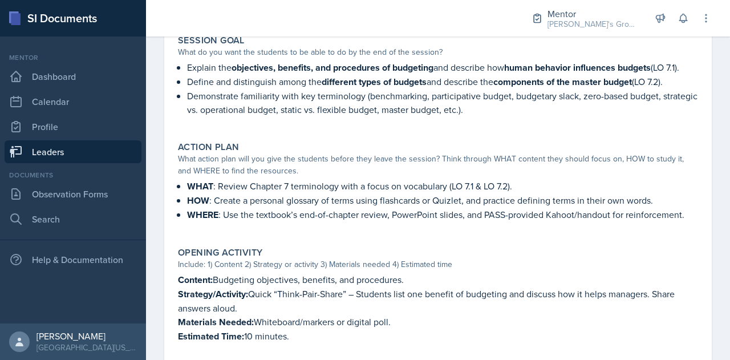
scroll to position [245, 0]
click at [104, 155] on link "Leaders" at bounding box center [73, 151] width 137 height 23
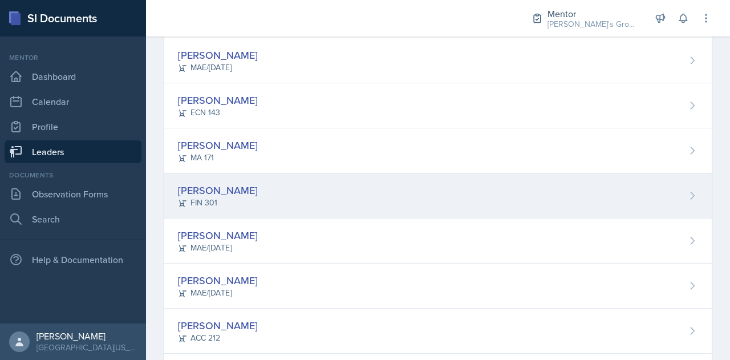
scroll to position [308, 0]
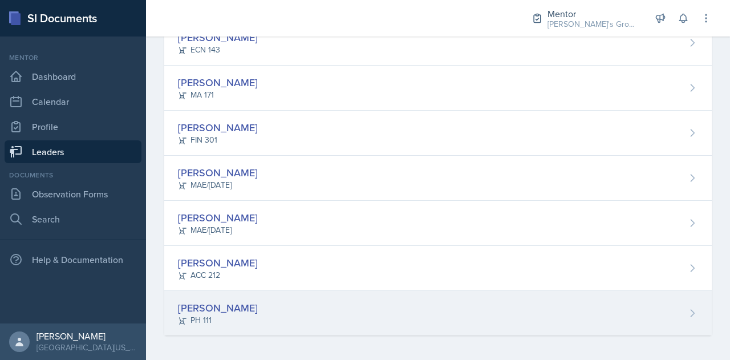
click at [297, 300] on div "[PERSON_NAME] PH 111" at bounding box center [437, 313] width 547 height 44
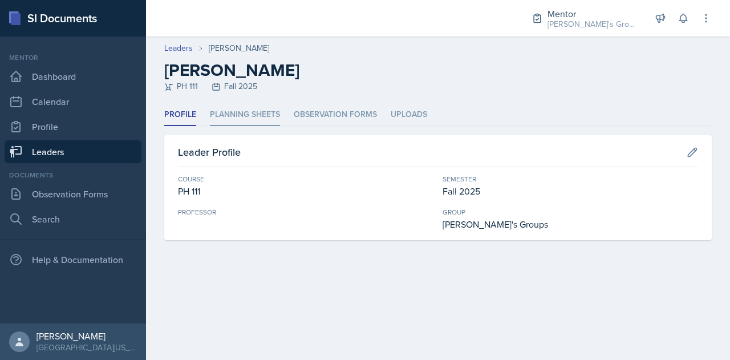
click at [252, 106] on li "Planning Sheets" at bounding box center [245, 115] width 70 height 22
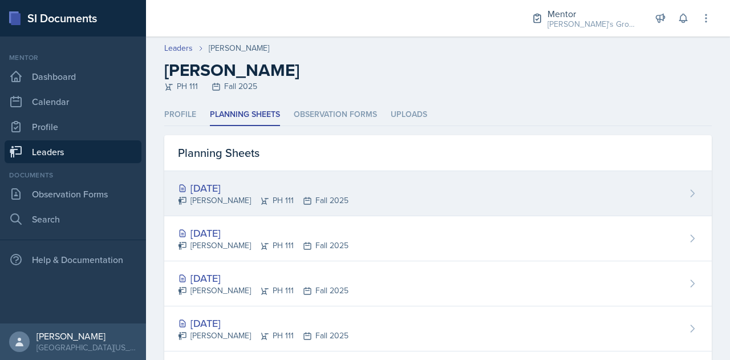
click at [404, 184] on div "[DATE] [PERSON_NAME] PH 111 Fall 2025" at bounding box center [437, 193] width 547 height 45
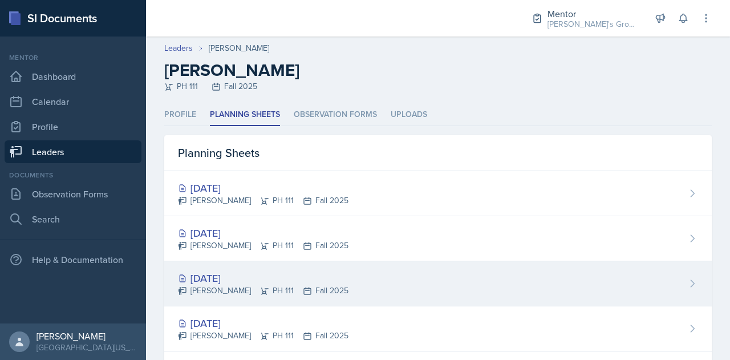
click at [327, 264] on div "[DATE] [PERSON_NAME] PH 111 Fall 2025" at bounding box center [437, 283] width 547 height 45
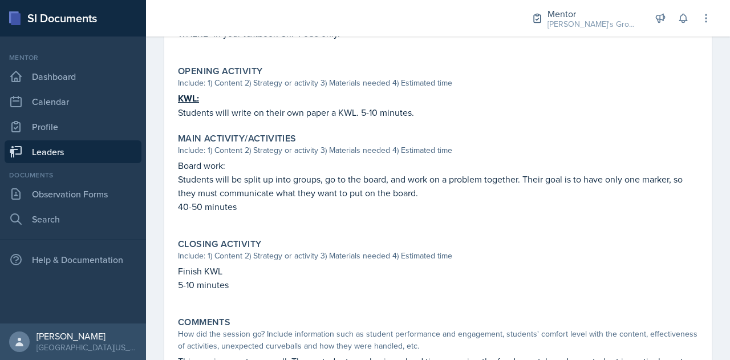
scroll to position [438, 0]
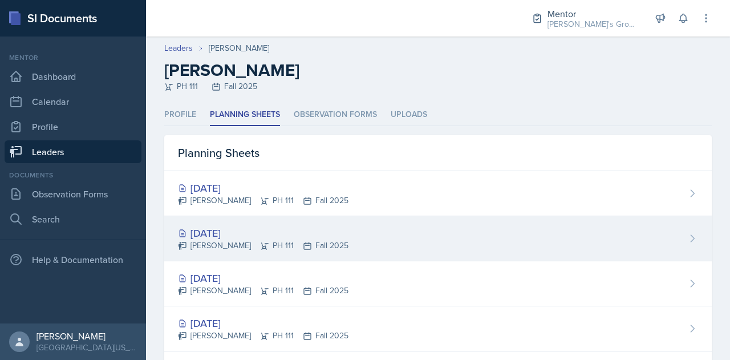
click at [269, 244] on div "[PERSON_NAME] PH 111 Fall 2025" at bounding box center [263, 246] width 171 height 12
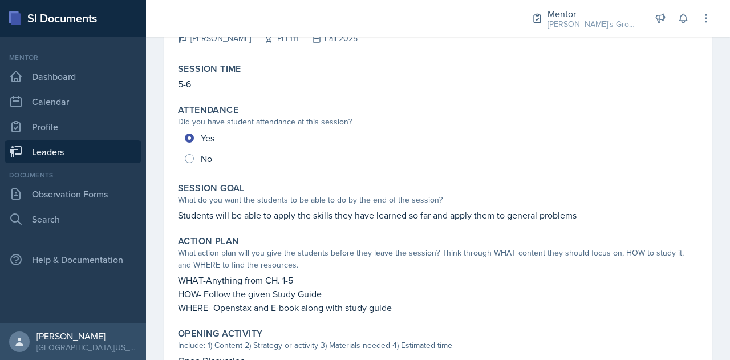
scroll to position [90, 0]
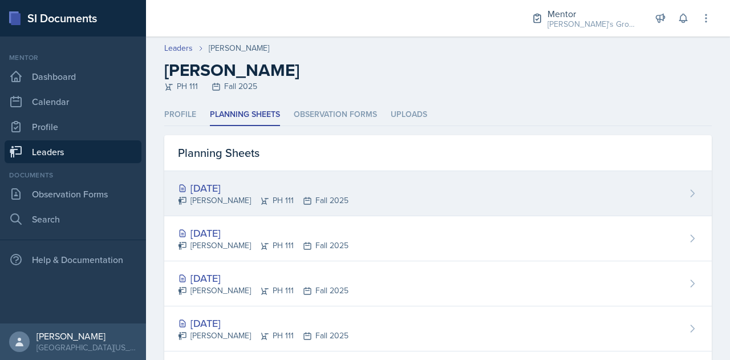
click at [265, 188] on div "[DATE]" at bounding box center [263, 187] width 171 height 15
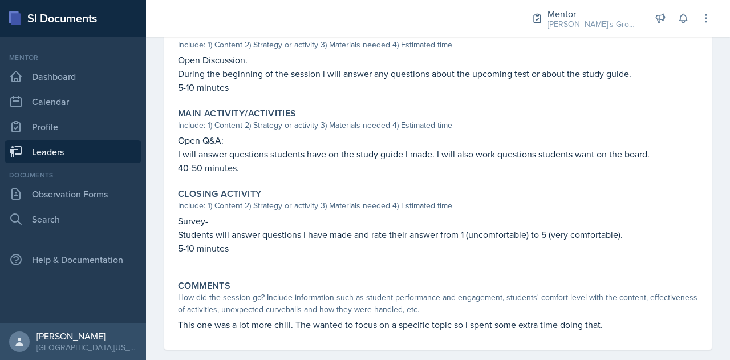
scroll to position [408, 0]
